Goal: Information Seeking & Learning: Learn about a topic

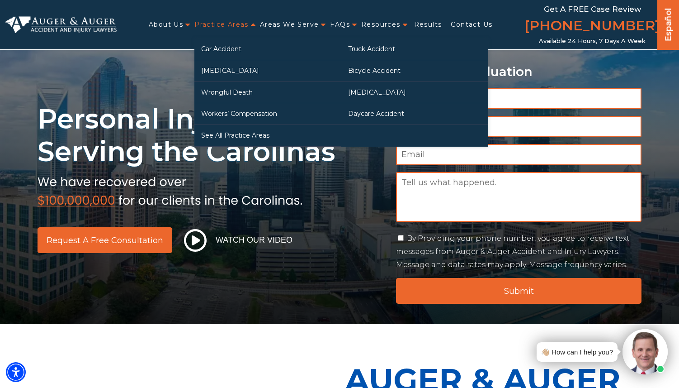
click at [224, 25] on link "Practice Areas" at bounding box center [221, 24] width 54 height 19
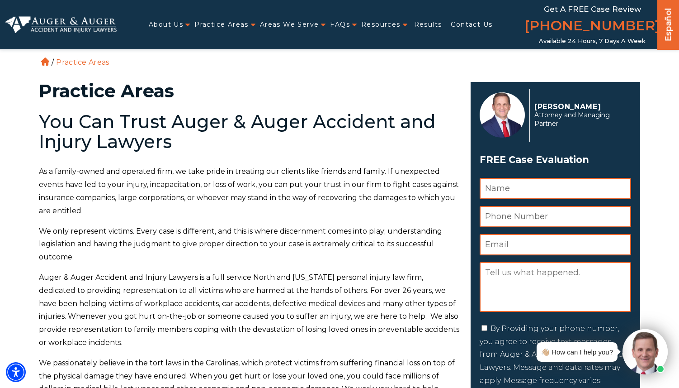
click at [100, 20] on img at bounding box center [60, 24] width 111 height 17
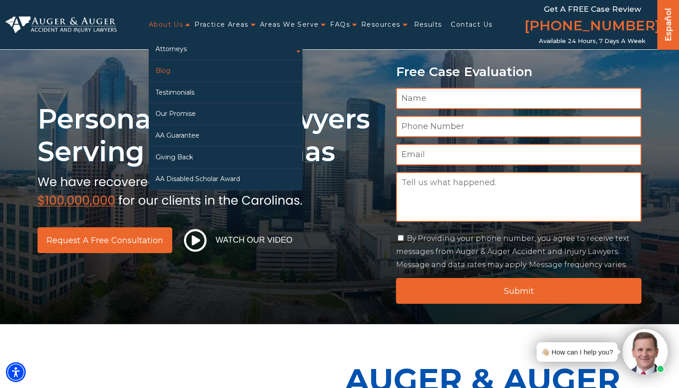
click at [170, 64] on link "Blog" at bounding box center [226, 70] width 154 height 21
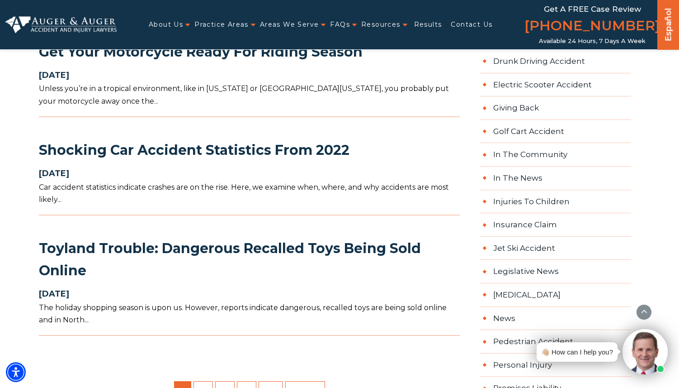
scroll to position [844, 0]
click at [207, 380] on link "2" at bounding box center [203, 391] width 19 height 23
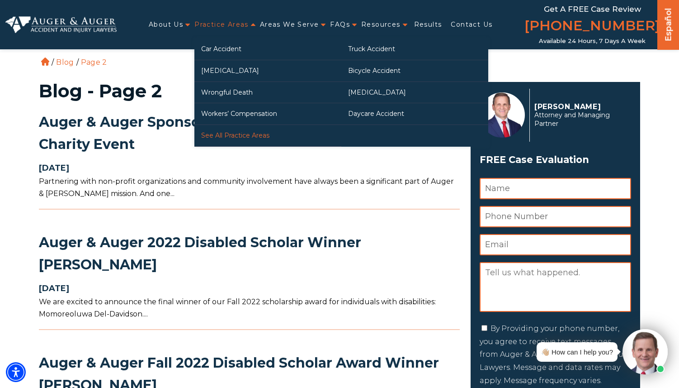
click at [251, 131] on link "See All Practice Areas" at bounding box center [267, 135] width 147 height 21
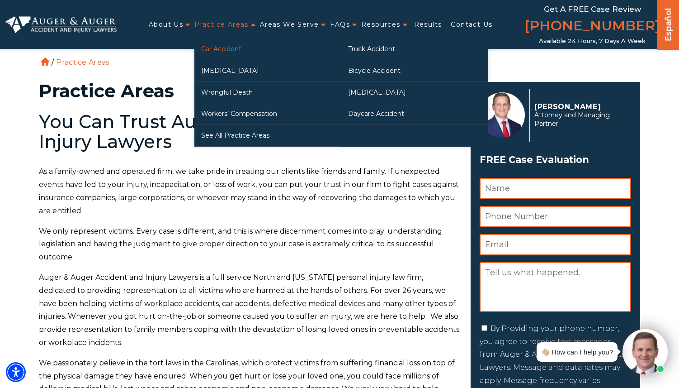
click at [231, 47] on link "Car Accident" at bounding box center [267, 48] width 147 height 21
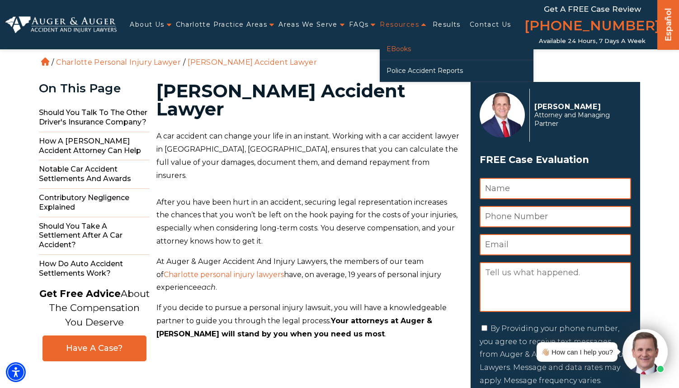
click at [411, 53] on link "eBooks" at bounding box center [457, 48] width 154 height 21
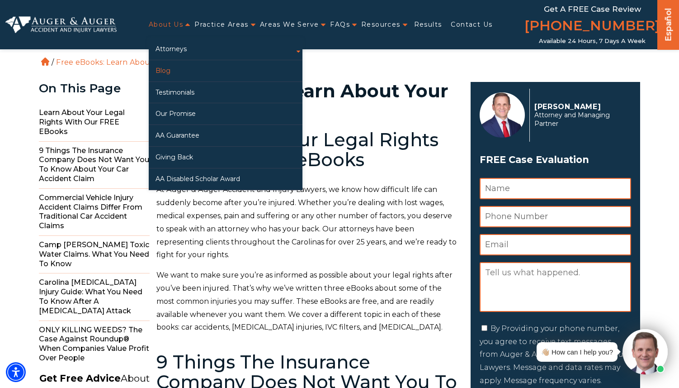
click at [170, 68] on link "Blog" at bounding box center [226, 70] width 154 height 21
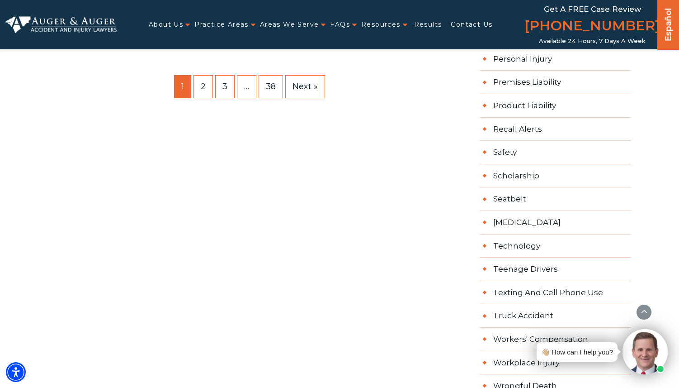
scroll to position [1030, 0]
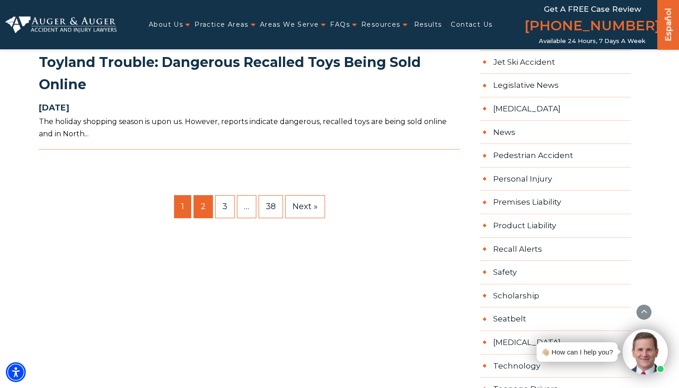
click at [199, 195] on link "2" at bounding box center [203, 206] width 19 height 23
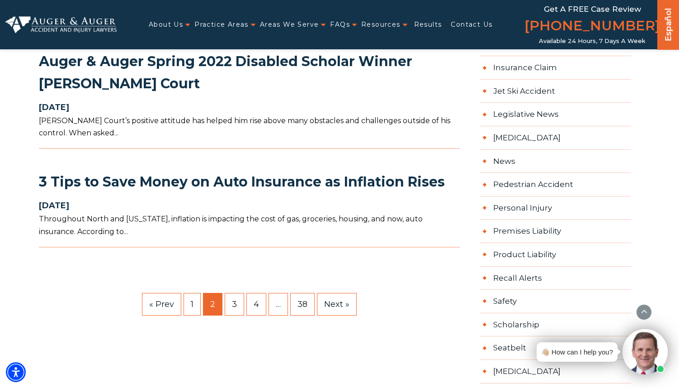
scroll to position [1001, 0]
click at [230, 298] on link "3" at bounding box center [234, 303] width 19 height 23
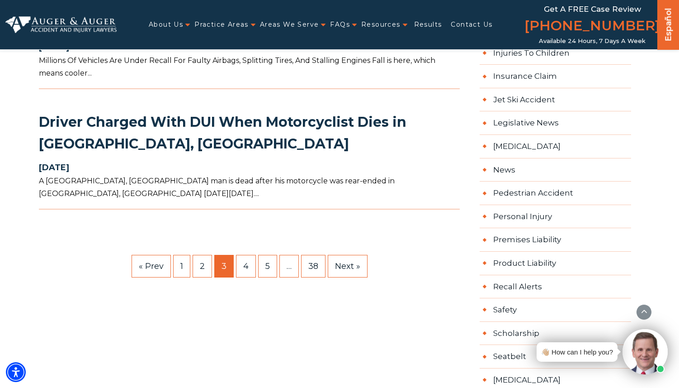
scroll to position [994, 0]
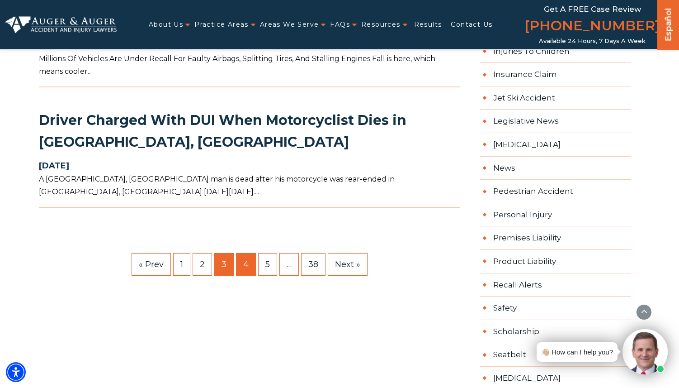
click at [249, 262] on link "4" at bounding box center [246, 264] width 20 height 23
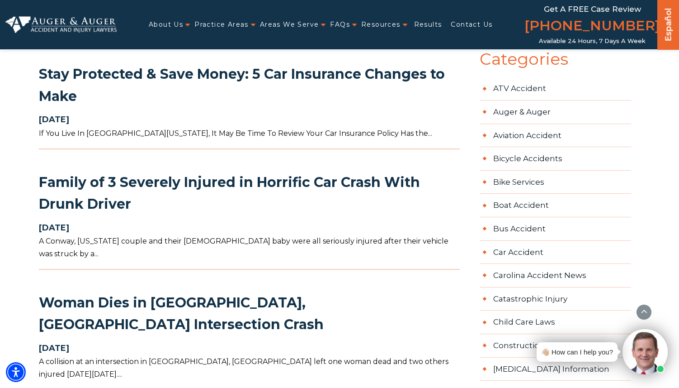
scroll to position [398, 0]
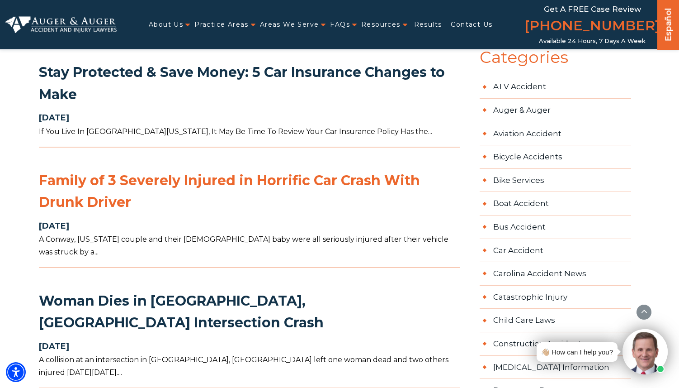
click at [84, 196] on link "Family of 3 Severely Injured in Horrific Car Crash With Drunk Driver" at bounding box center [229, 191] width 381 height 39
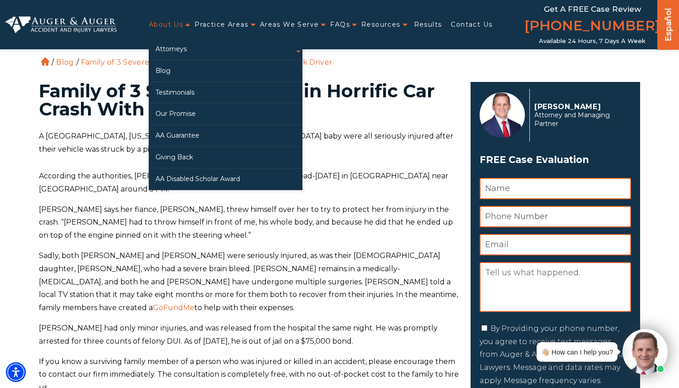
click at [163, 27] on link "About Us" at bounding box center [166, 24] width 34 height 19
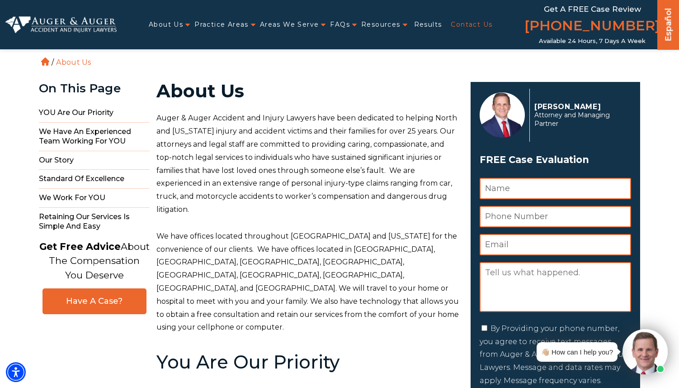
click at [460, 28] on link "Contact Us" at bounding box center [472, 24] width 42 height 19
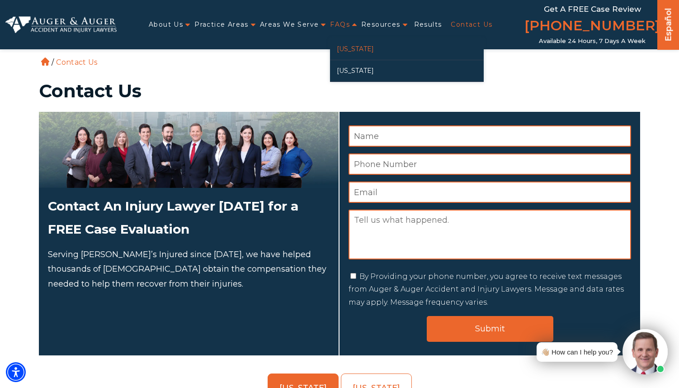
click at [345, 48] on link "[US_STATE]" at bounding box center [407, 48] width 154 height 21
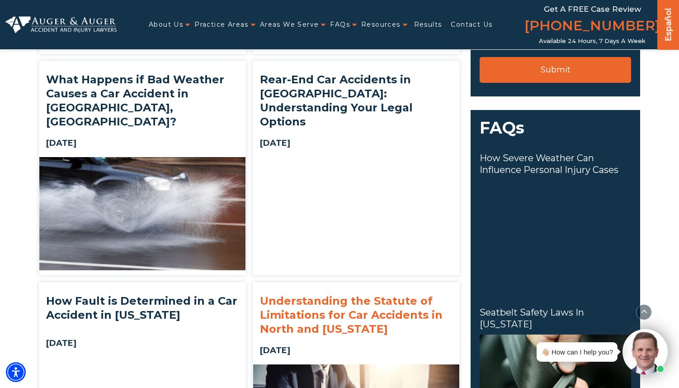
scroll to position [342, 0]
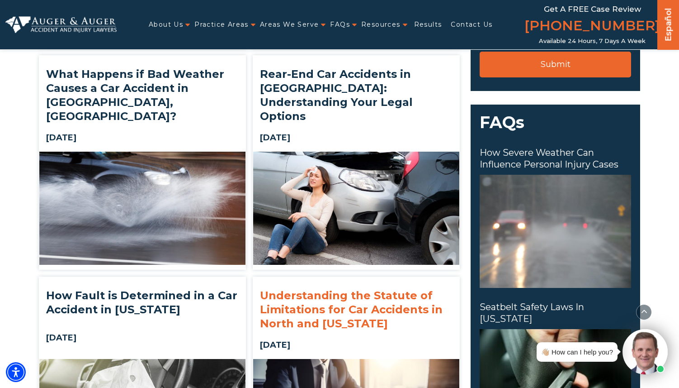
click at [353, 288] on h2 "Understanding the Statute of Limitations for Car Accidents in North and South C…" at bounding box center [356, 309] width 206 height 56
